Goal: Register for event/course

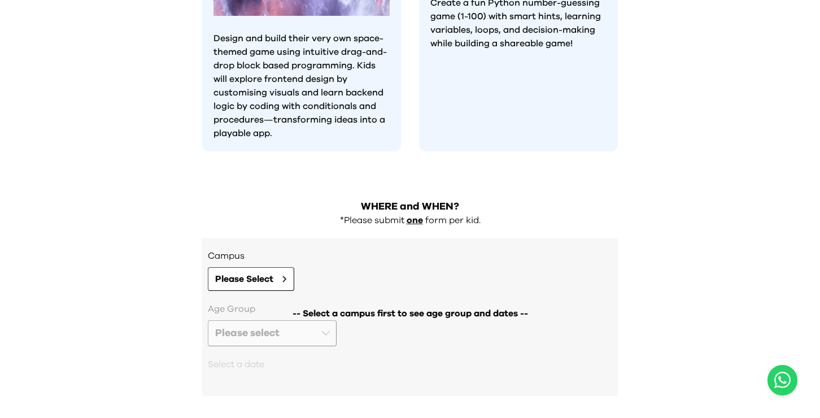
click at [279, 302] on div "-- Select a campus first to see age group and dates --" at bounding box center [410, 343] width 404 height 82
click at [258, 272] on span "Please Select" at bounding box center [244, 279] width 58 height 14
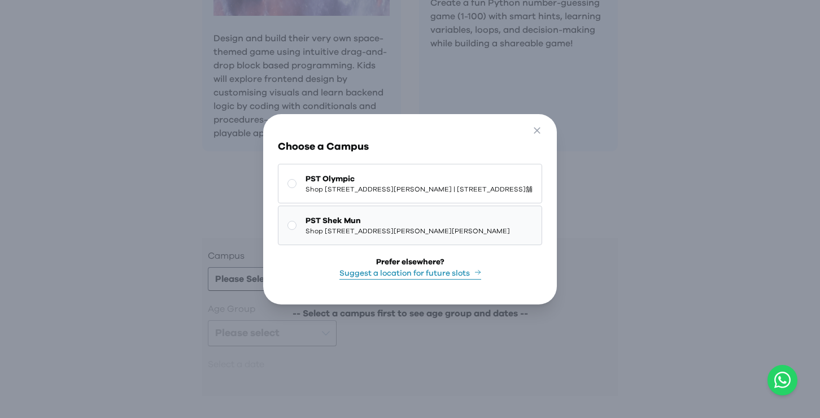
click at [316, 245] on button "PST [PERSON_NAME] Shop [STREET_ADDRESS][PERSON_NAME][PERSON_NAME]" at bounding box center [410, 226] width 264 height 40
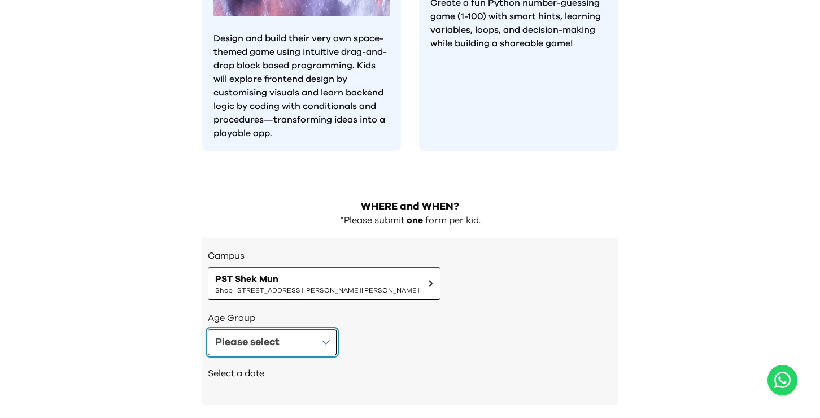
click at [309, 329] on button "Please select" at bounding box center [272, 342] width 129 height 26
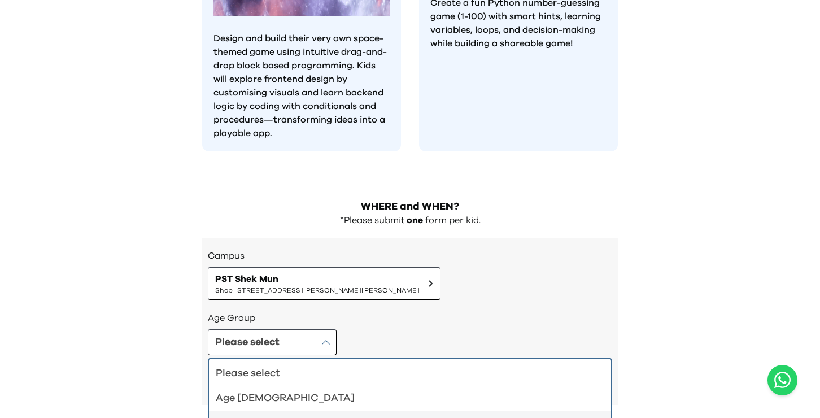
scroll to position [1195, 0]
